Goal: Complete application form

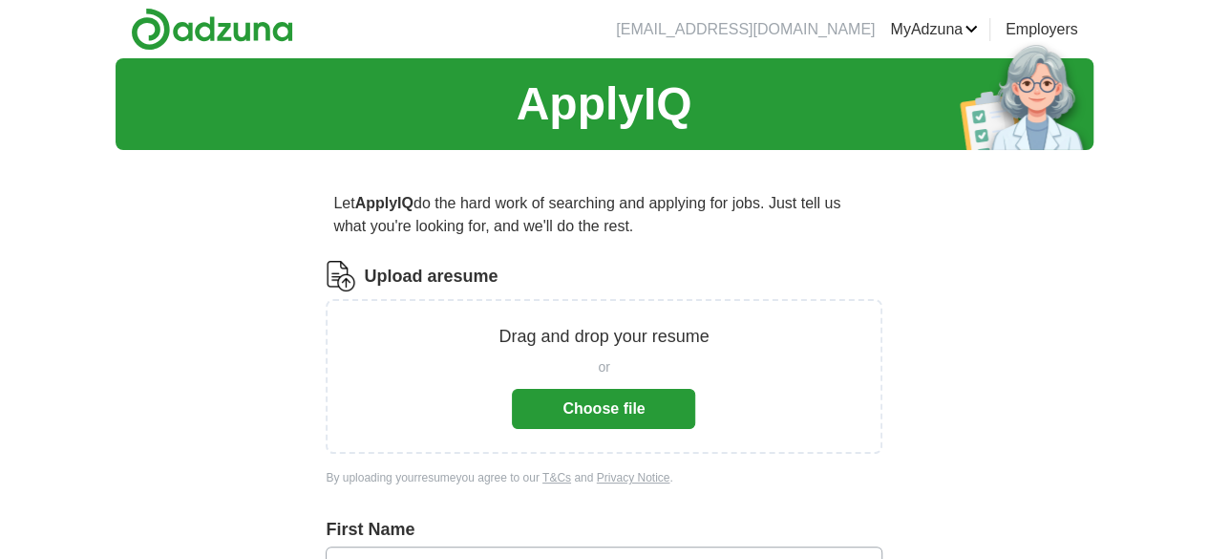
click at [592, 410] on button "Choose file" at bounding box center [603, 409] width 183 height 40
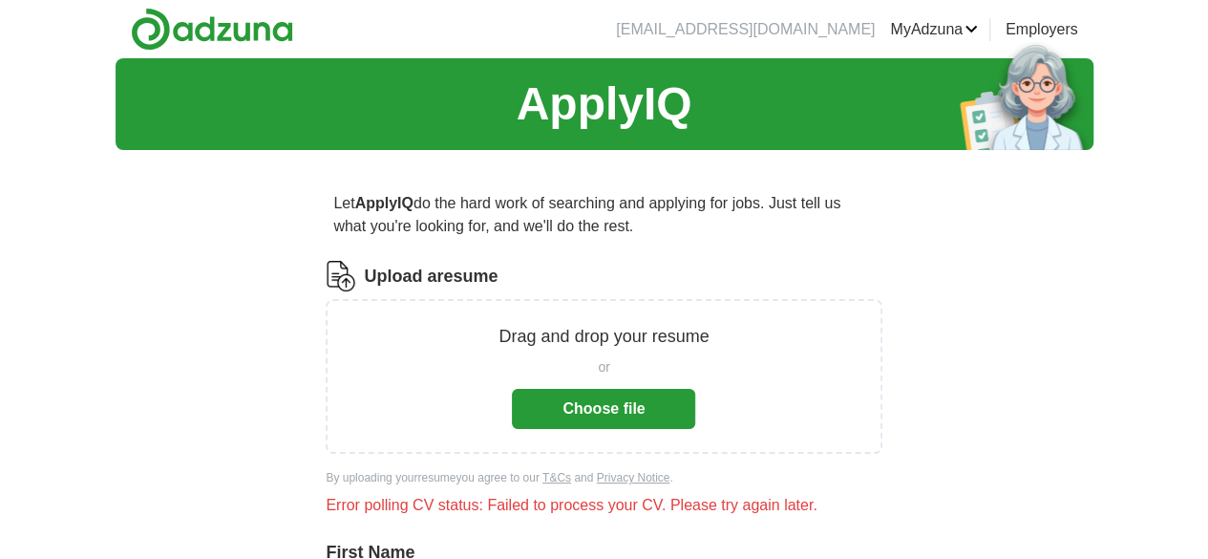
click at [644, 398] on button "Choose file" at bounding box center [603, 409] width 183 height 40
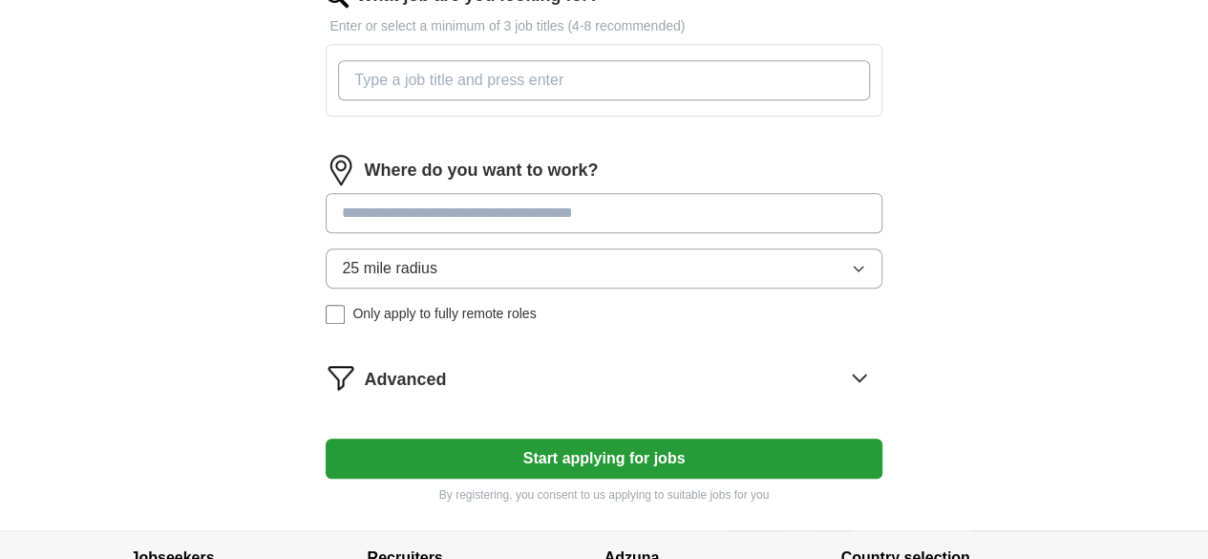
scroll to position [763, 0]
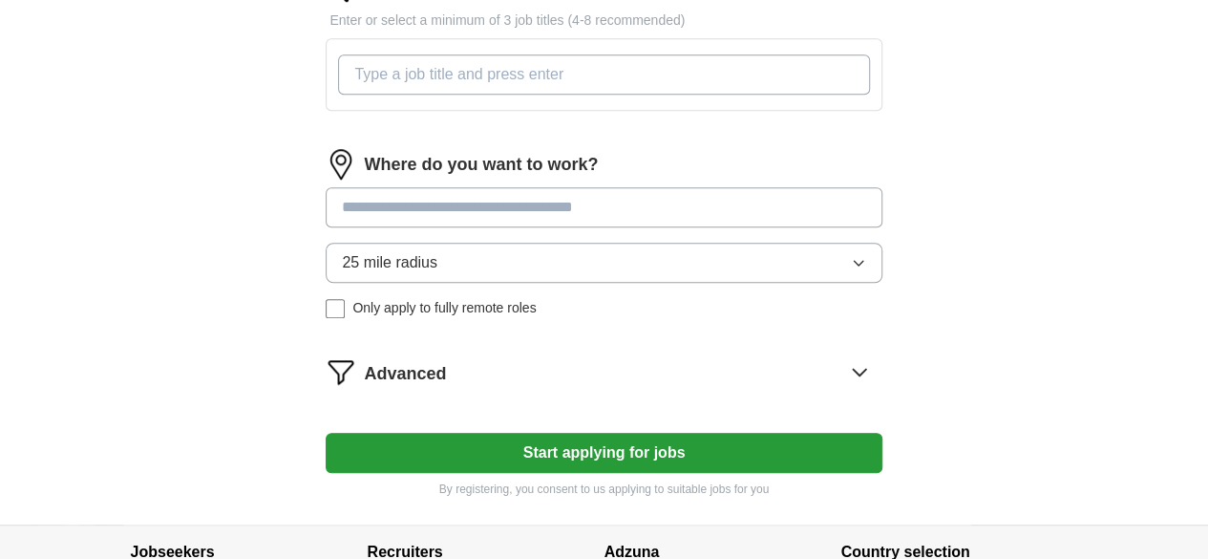
click at [851, 270] on icon "button" at bounding box center [858, 262] width 15 height 15
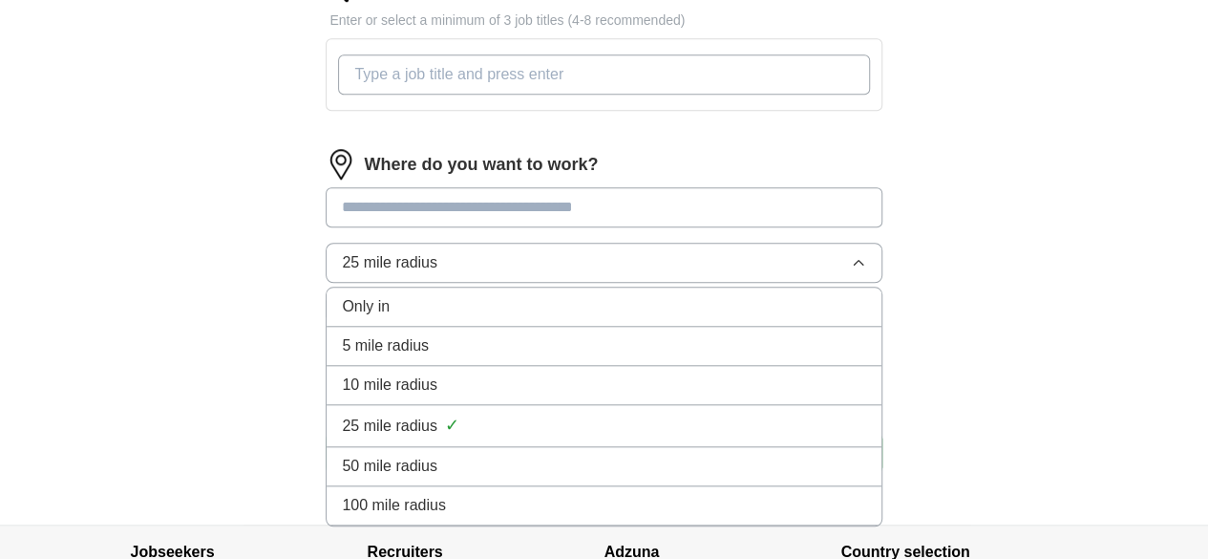
click at [569, 517] on div "100 mile radius" at bounding box center [603, 505] width 523 height 23
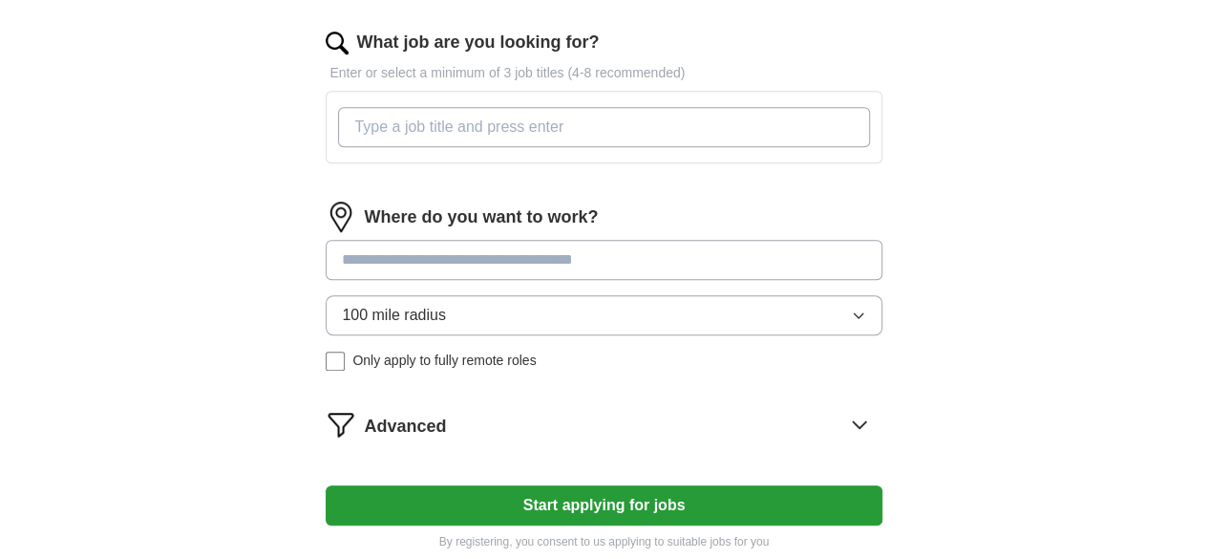
scroll to position [706, 0]
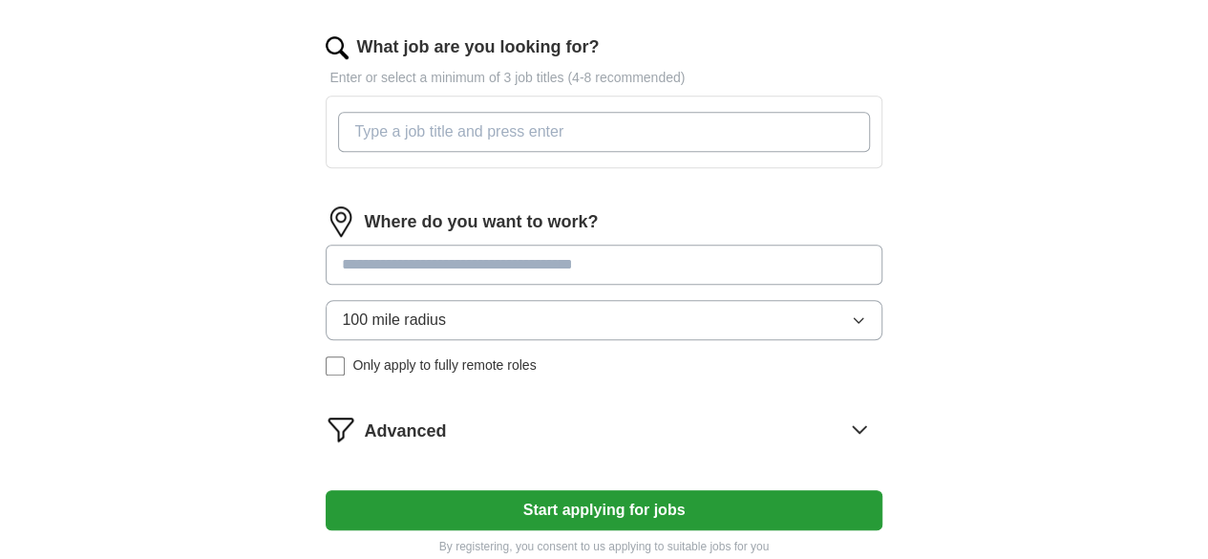
click at [608, 283] on input at bounding box center [604, 264] width 556 height 40
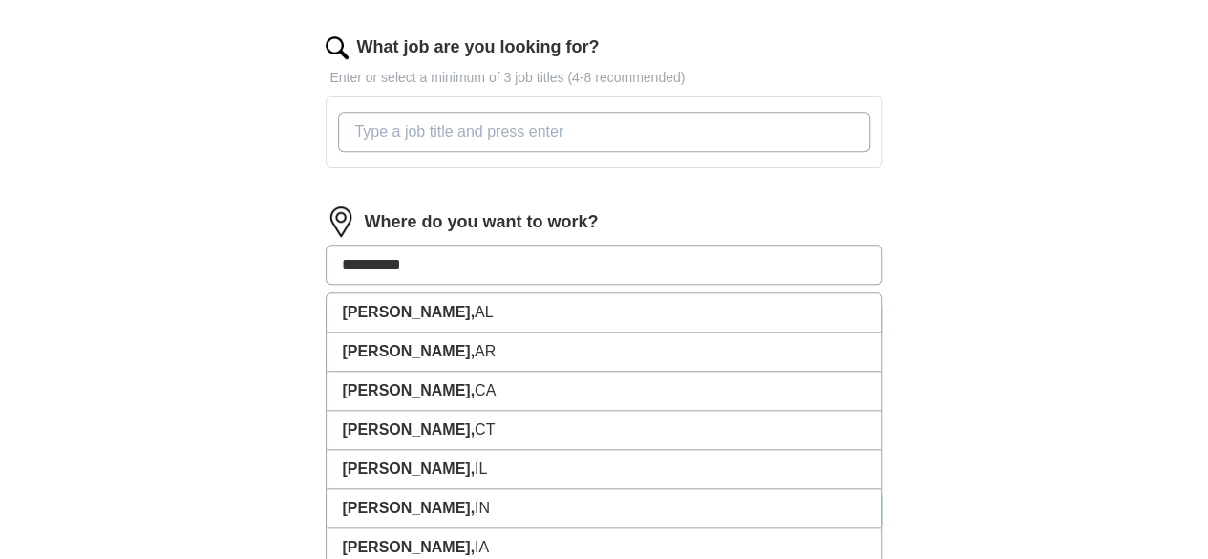
type input "**********"
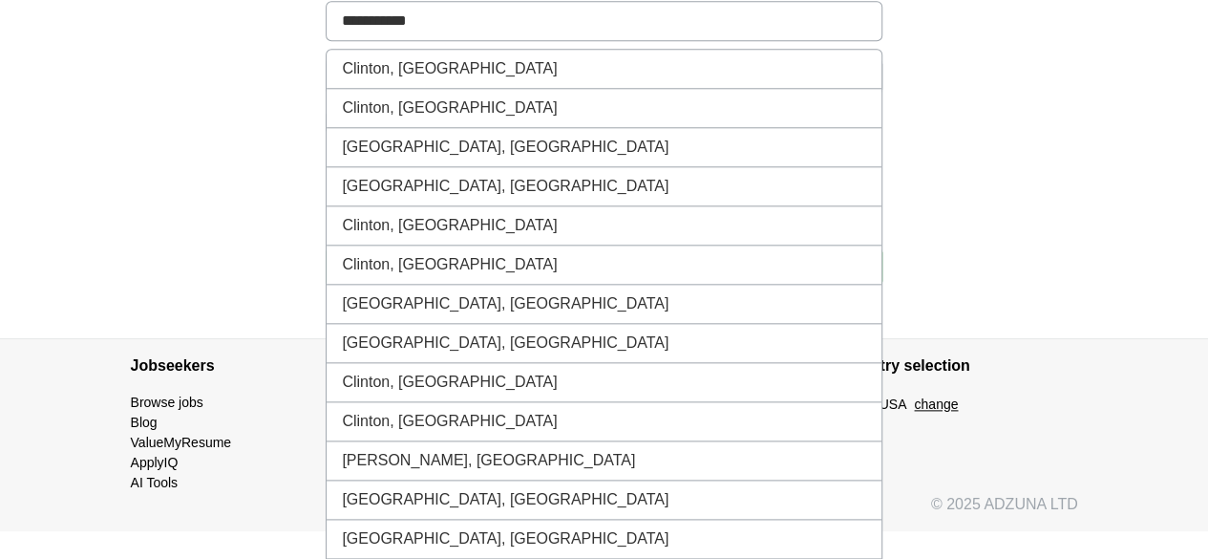
scroll to position [663, 0]
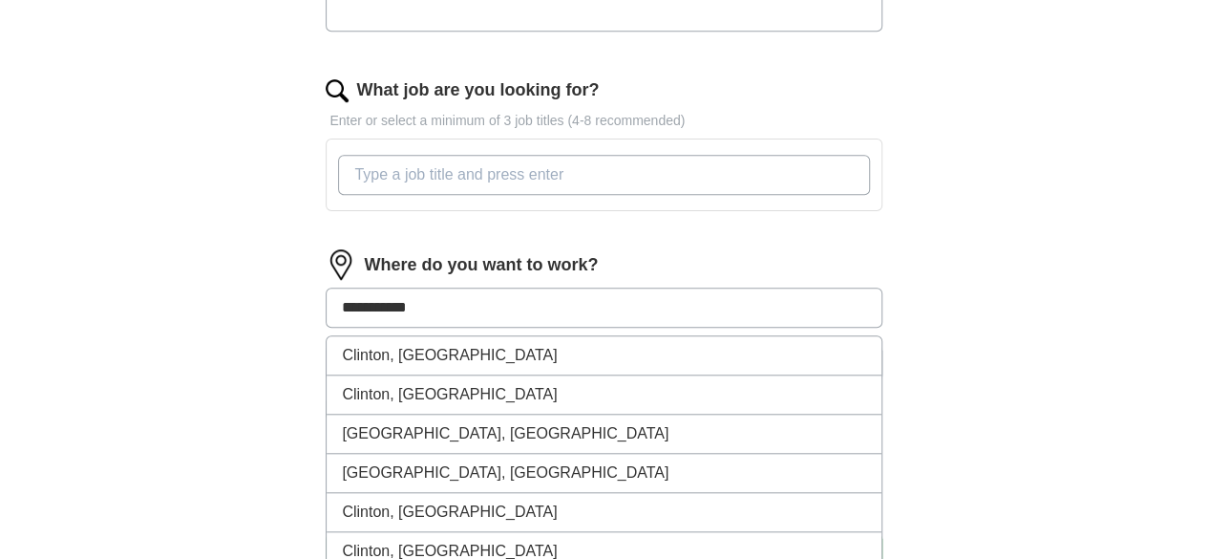
drag, startPoint x: 497, startPoint y: 321, endPoint x: 336, endPoint y: 352, distance: 163.5
click at [336, 352] on div "**********" at bounding box center [604, 63] width 733 height 1122
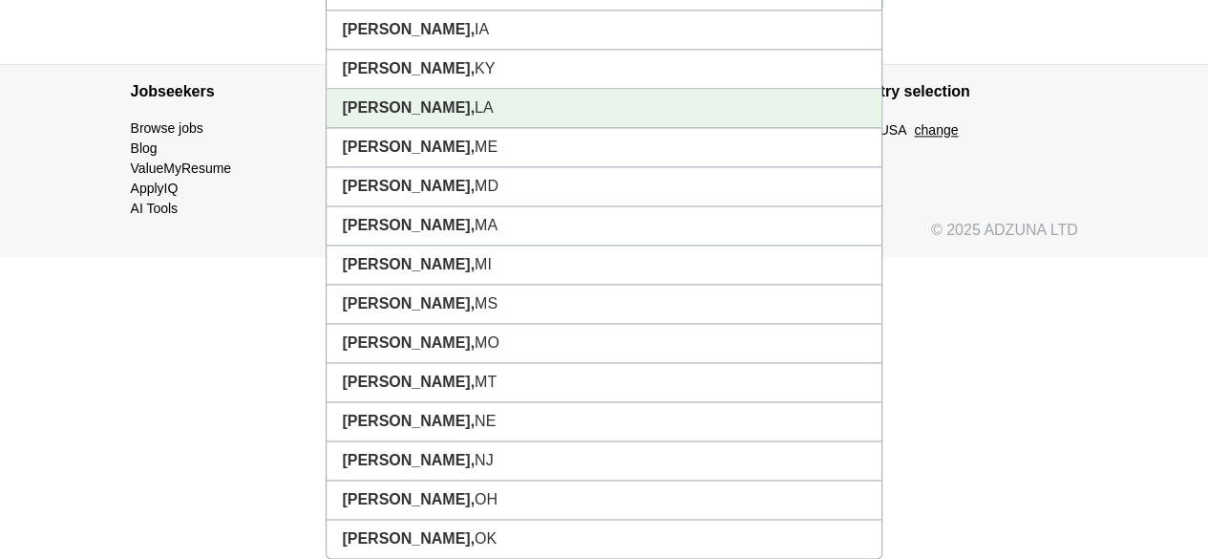
scroll to position [758, 0]
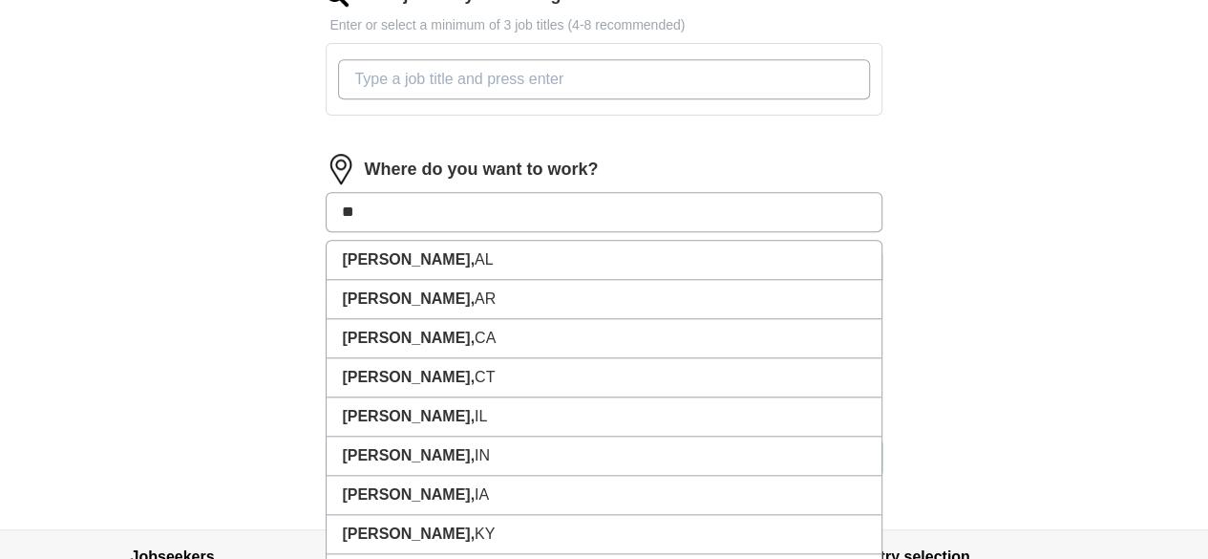
type input "*"
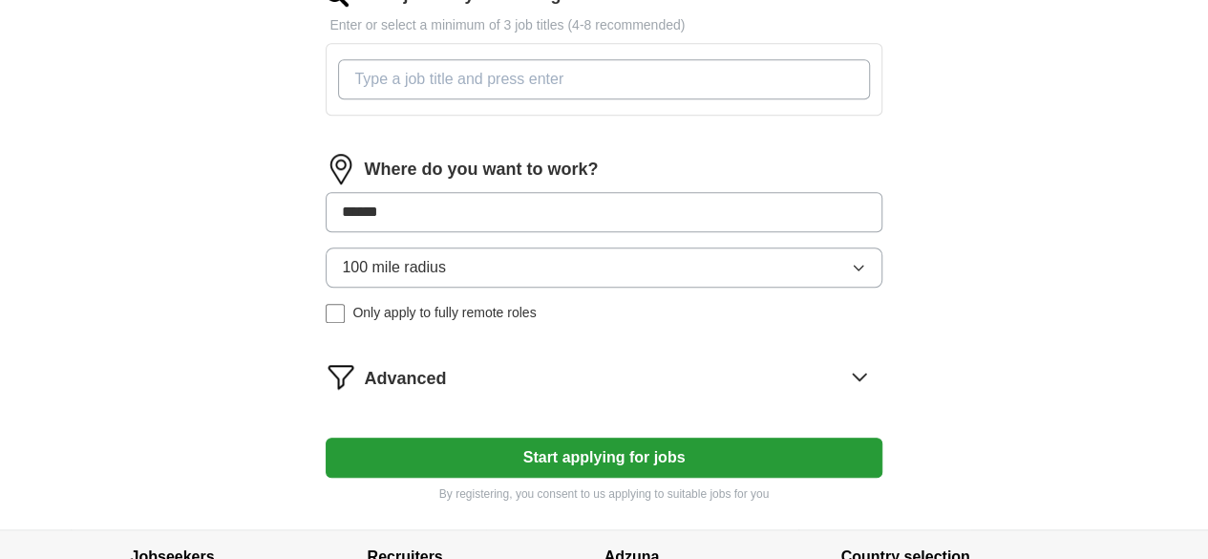
type input "*******"
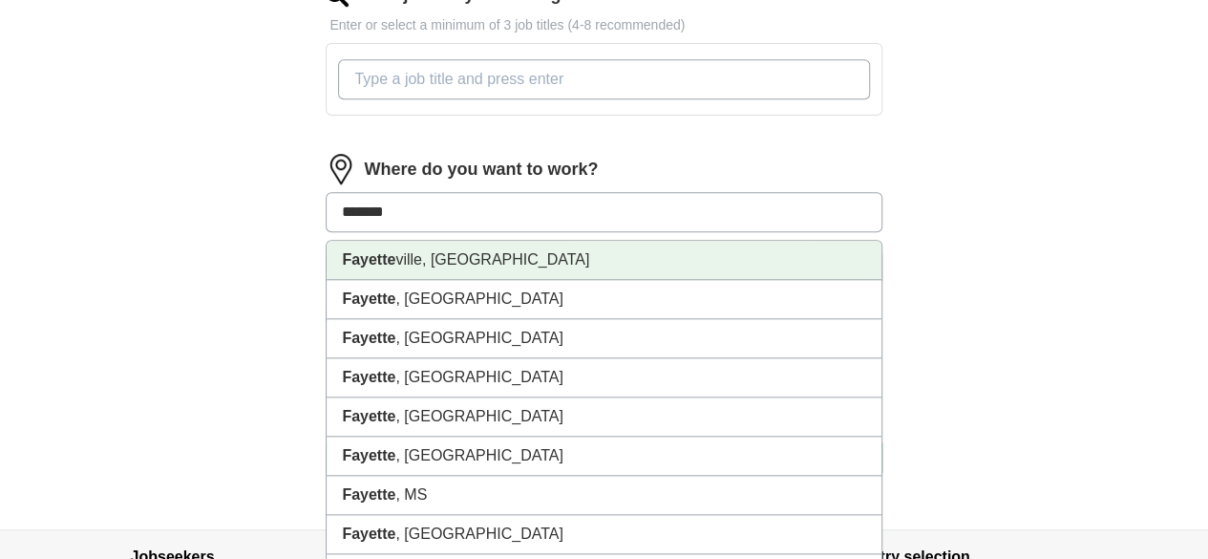
click at [452, 272] on li "[GEOGRAPHIC_DATA], [GEOGRAPHIC_DATA]" at bounding box center [604, 260] width 554 height 39
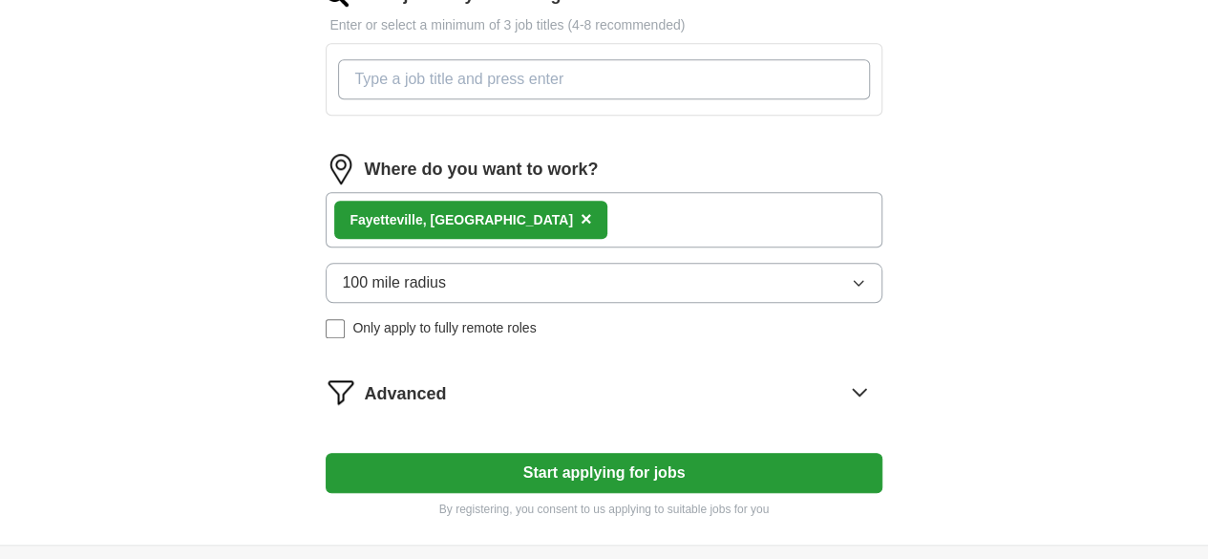
click at [851, 290] on icon "button" at bounding box center [858, 282] width 15 height 15
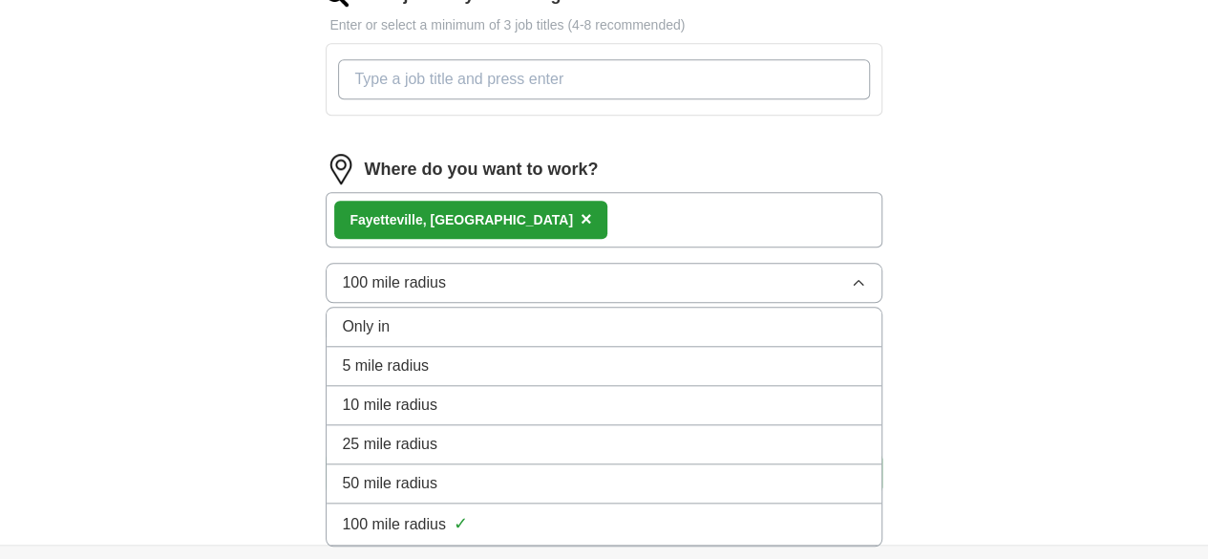
click at [526, 490] on div "50 mile radius" at bounding box center [603, 483] width 523 height 23
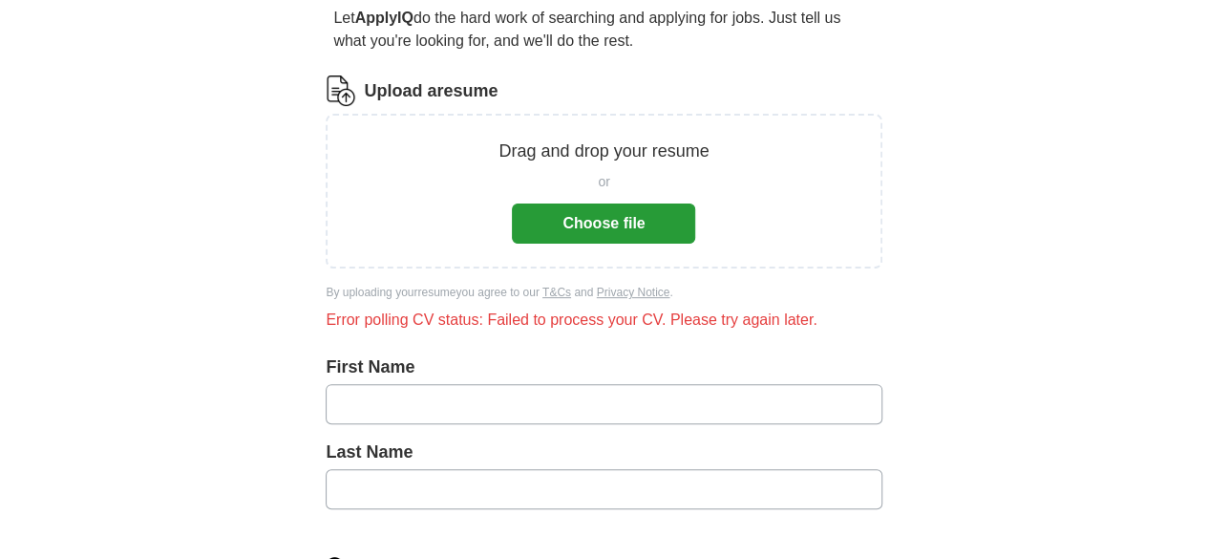
scroll to position [90, 0]
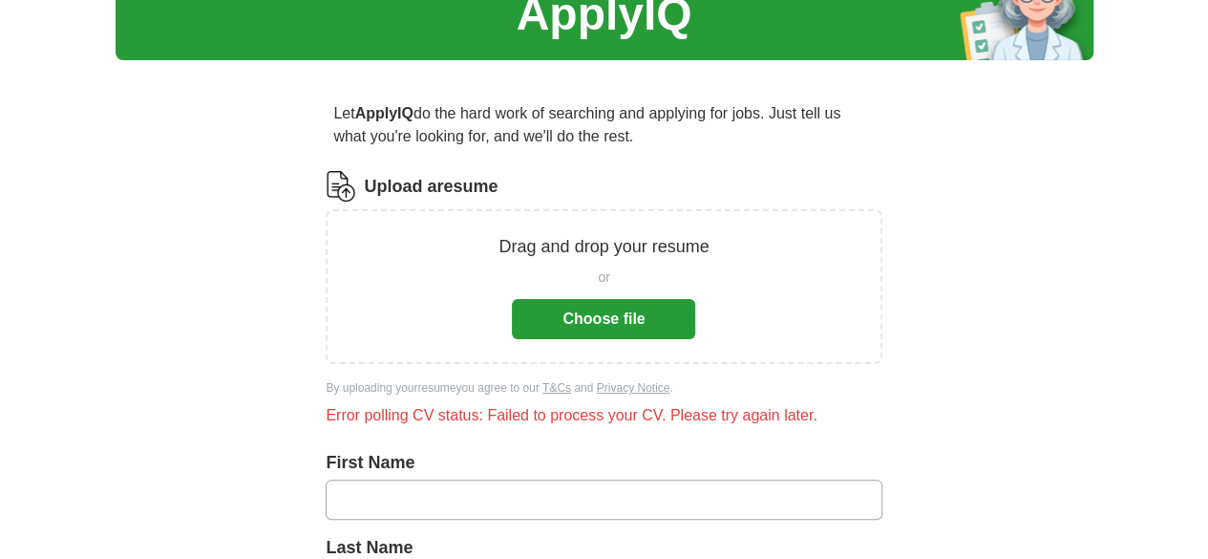
click at [573, 318] on button "Choose file" at bounding box center [603, 319] width 183 height 40
